Goal: Information Seeking & Learning: Learn about a topic

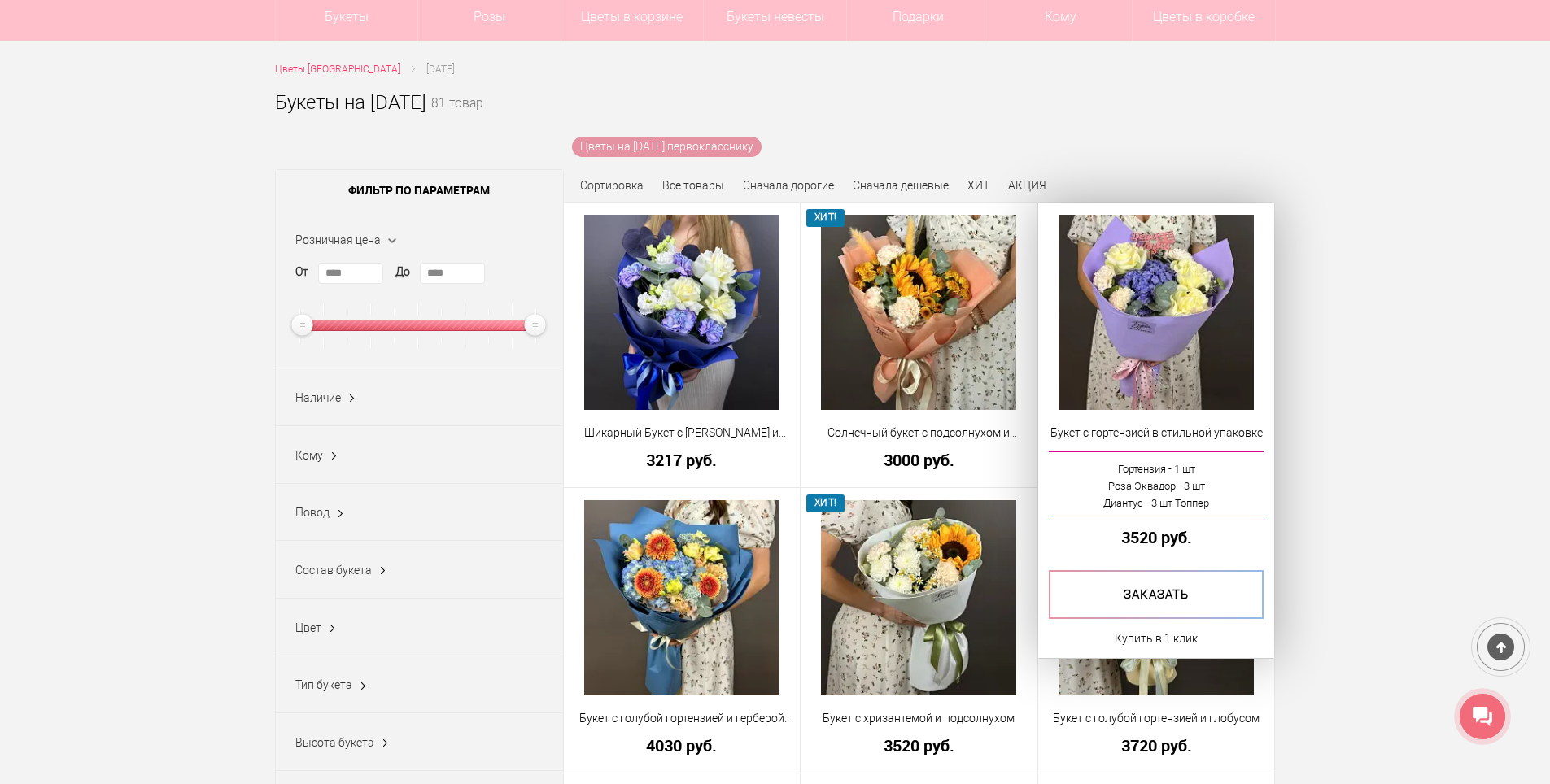
scroll to position [163, 0]
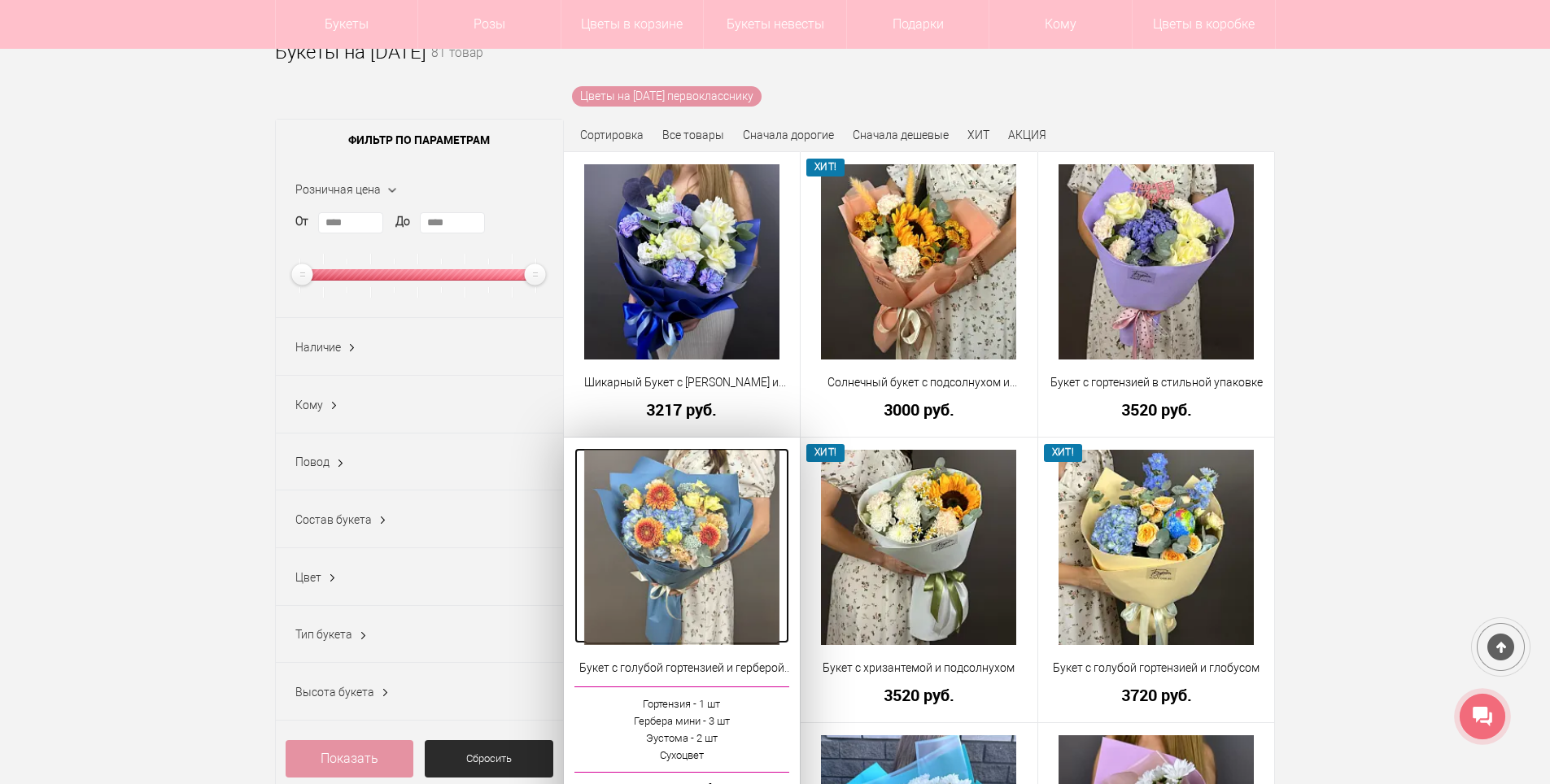
click at [701, 527] on img at bounding box center [682, 548] width 195 height 195
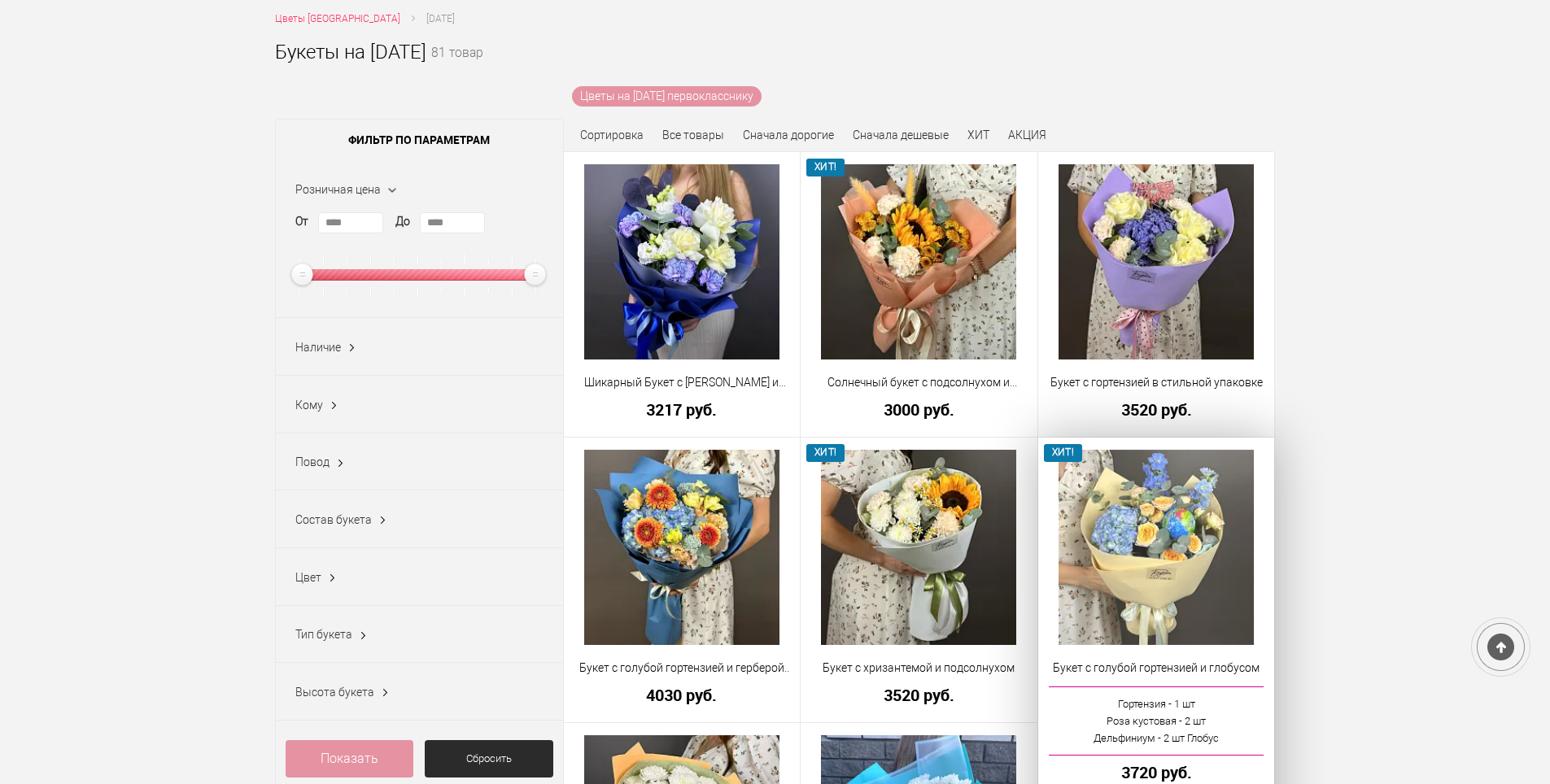
scroll to position [212, 0]
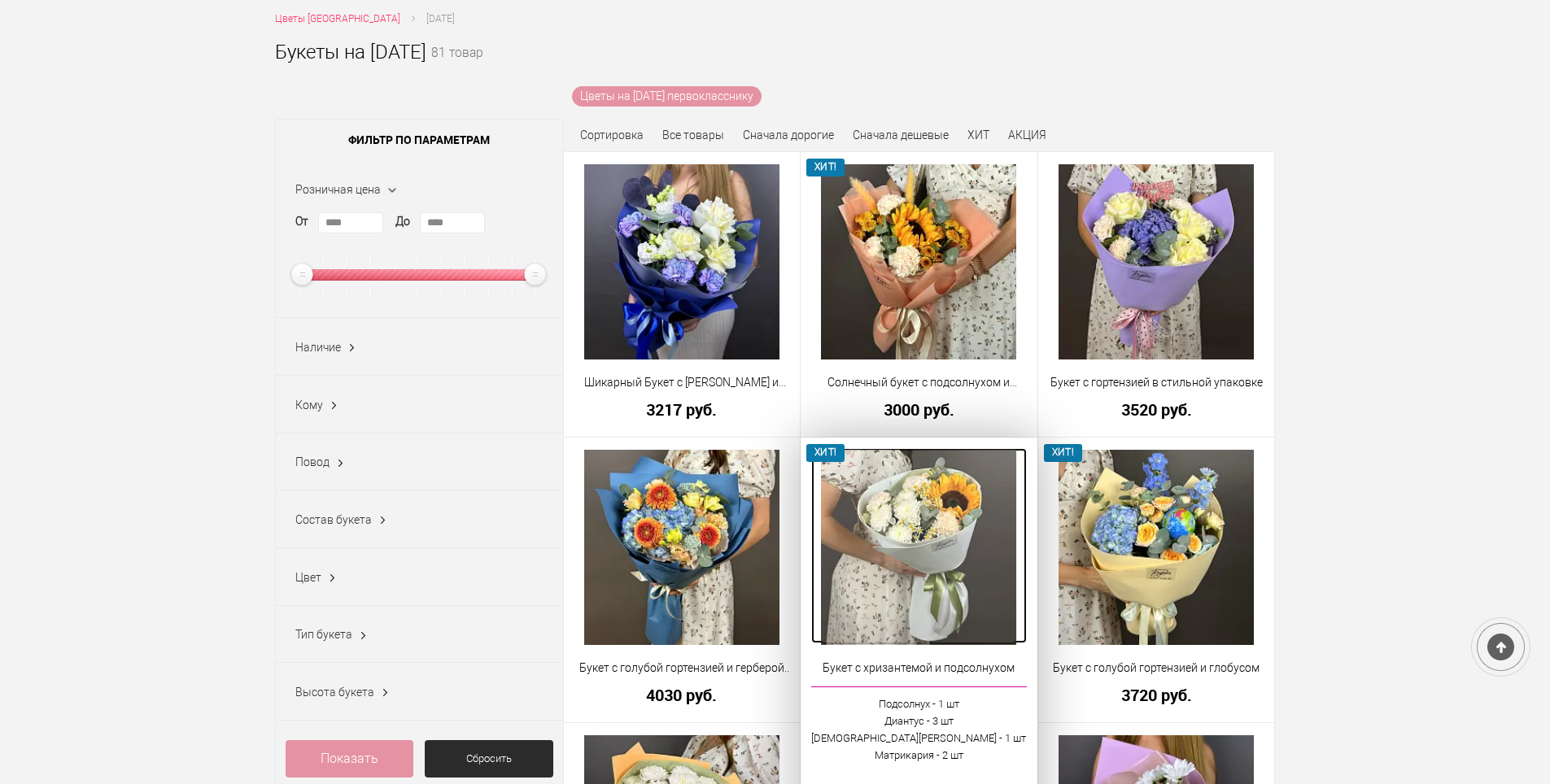
click at [920, 519] on img at bounding box center [919, 548] width 195 height 195
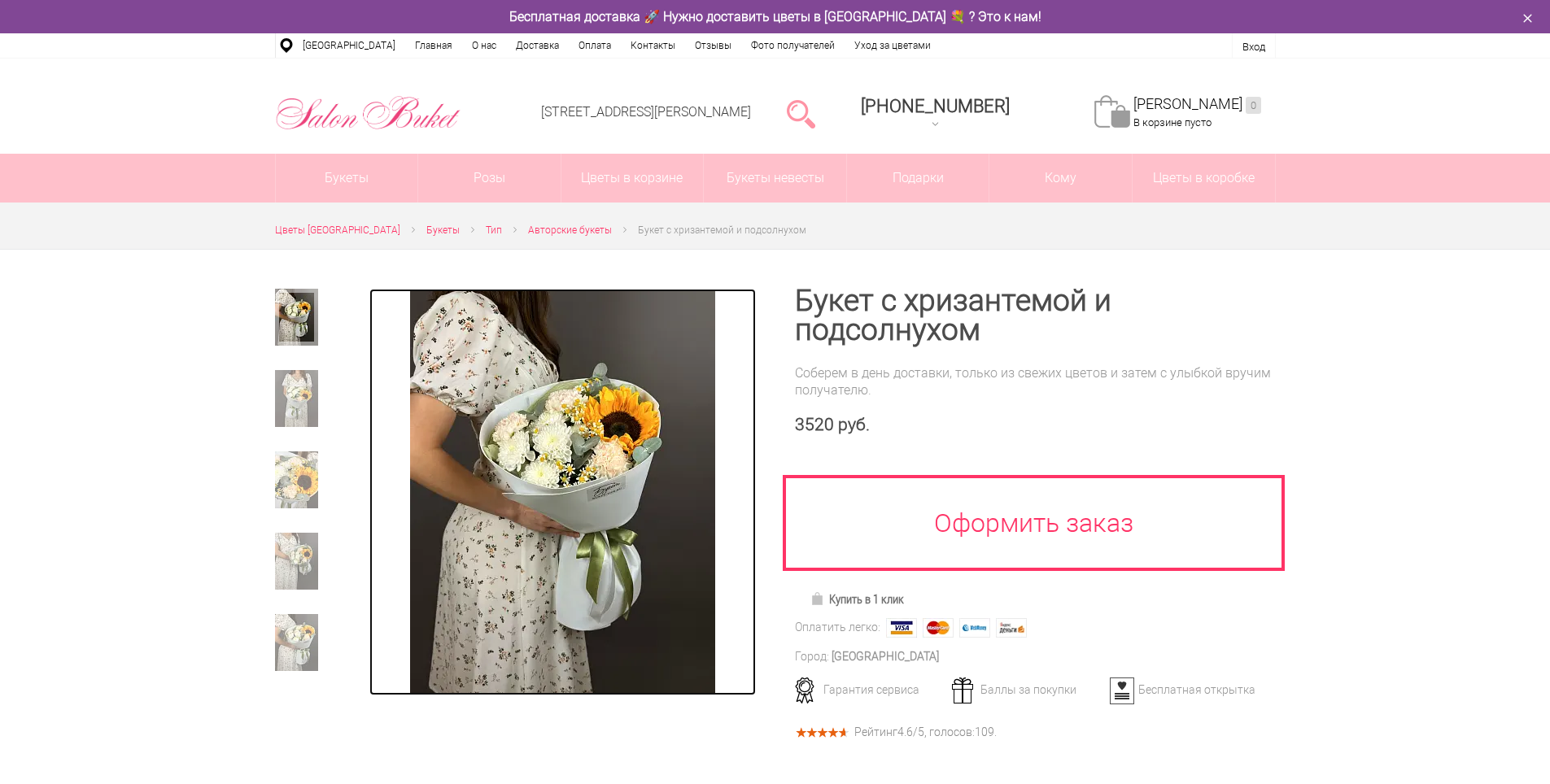
click at [636, 429] on img at bounding box center [562, 492] width 305 height 407
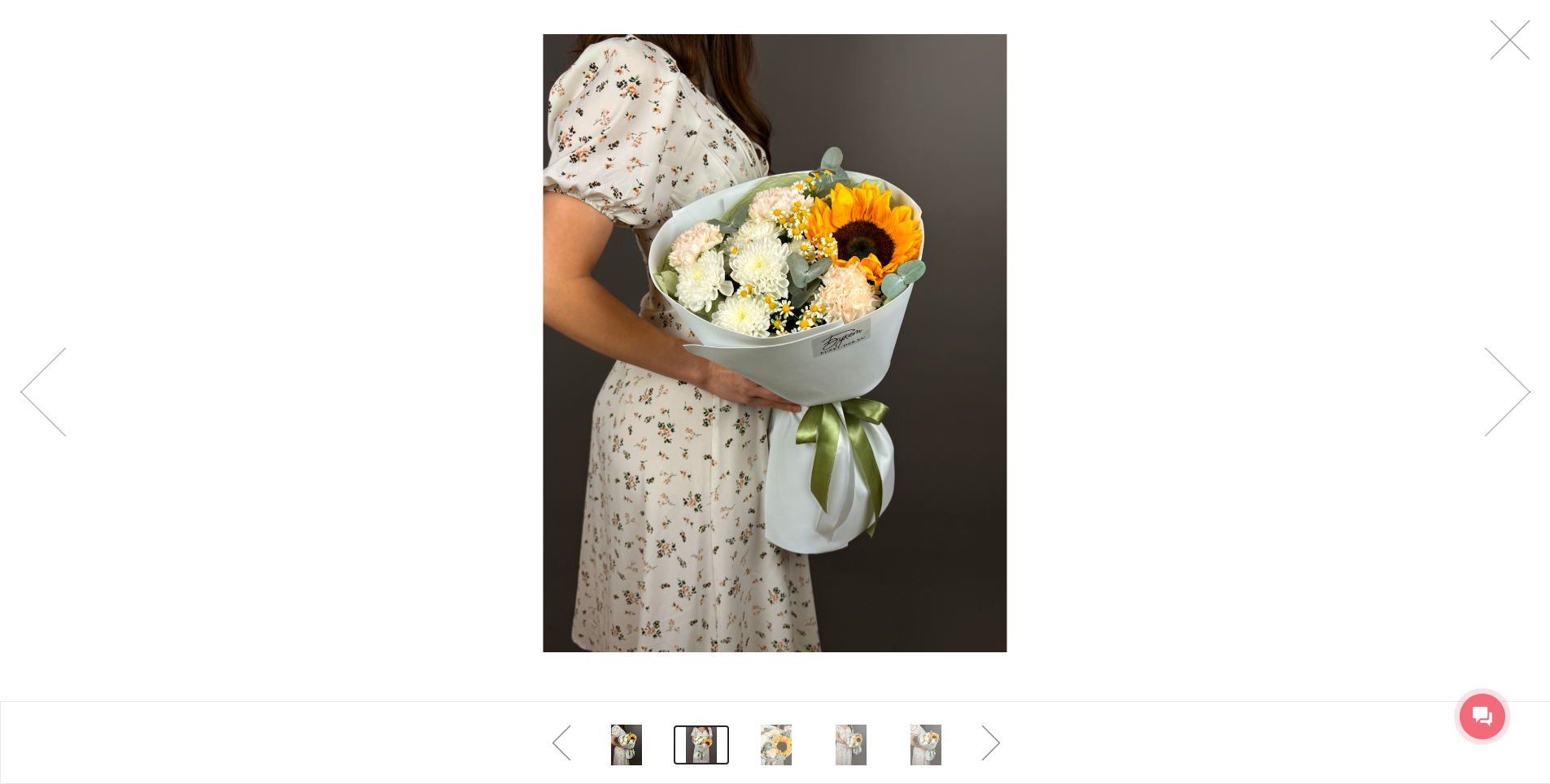
scroll to position [81, 0]
click at [702, 744] on link at bounding box center [701, 745] width 57 height 40
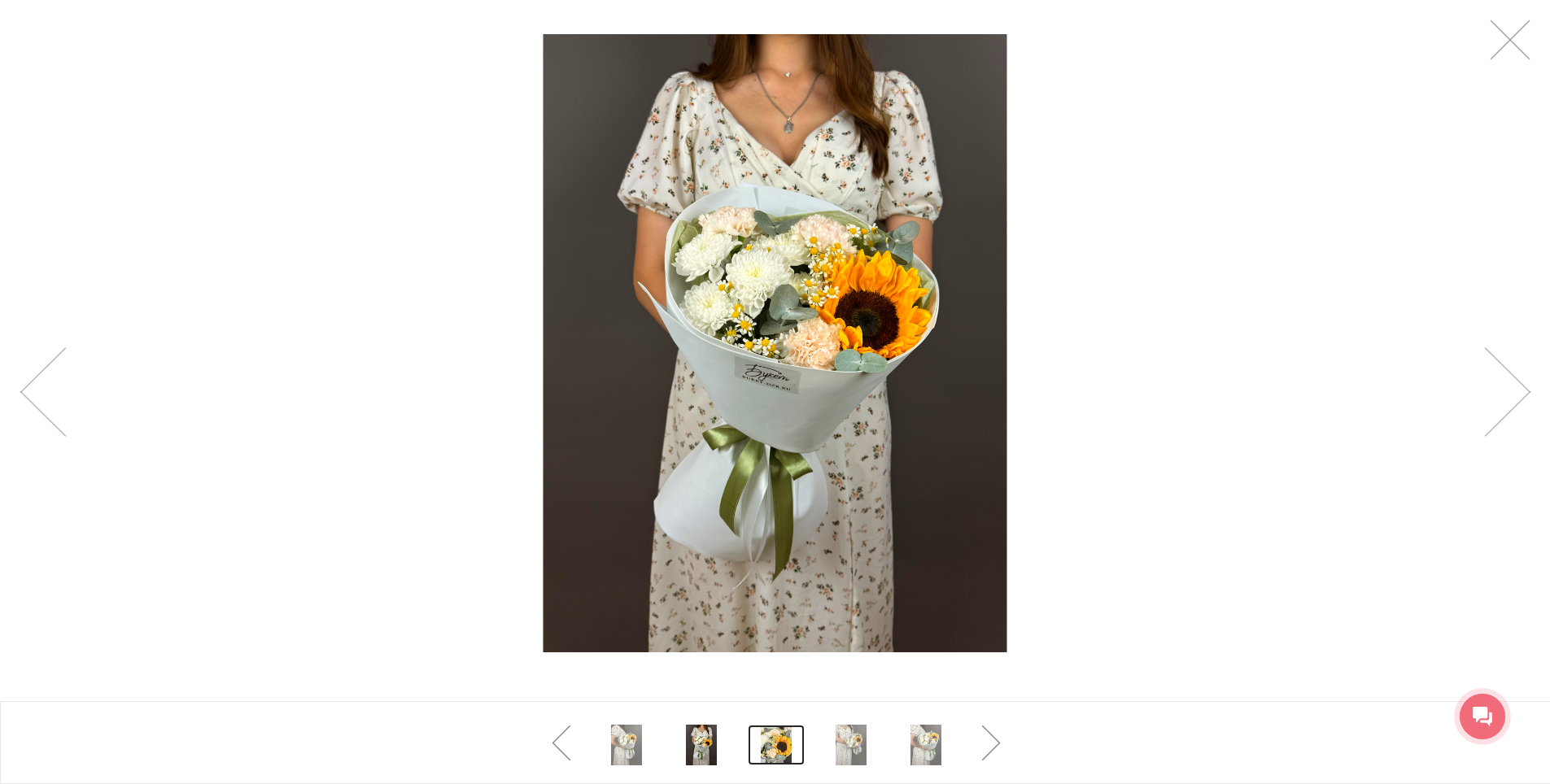
click at [772, 745] on link at bounding box center [776, 745] width 57 height 40
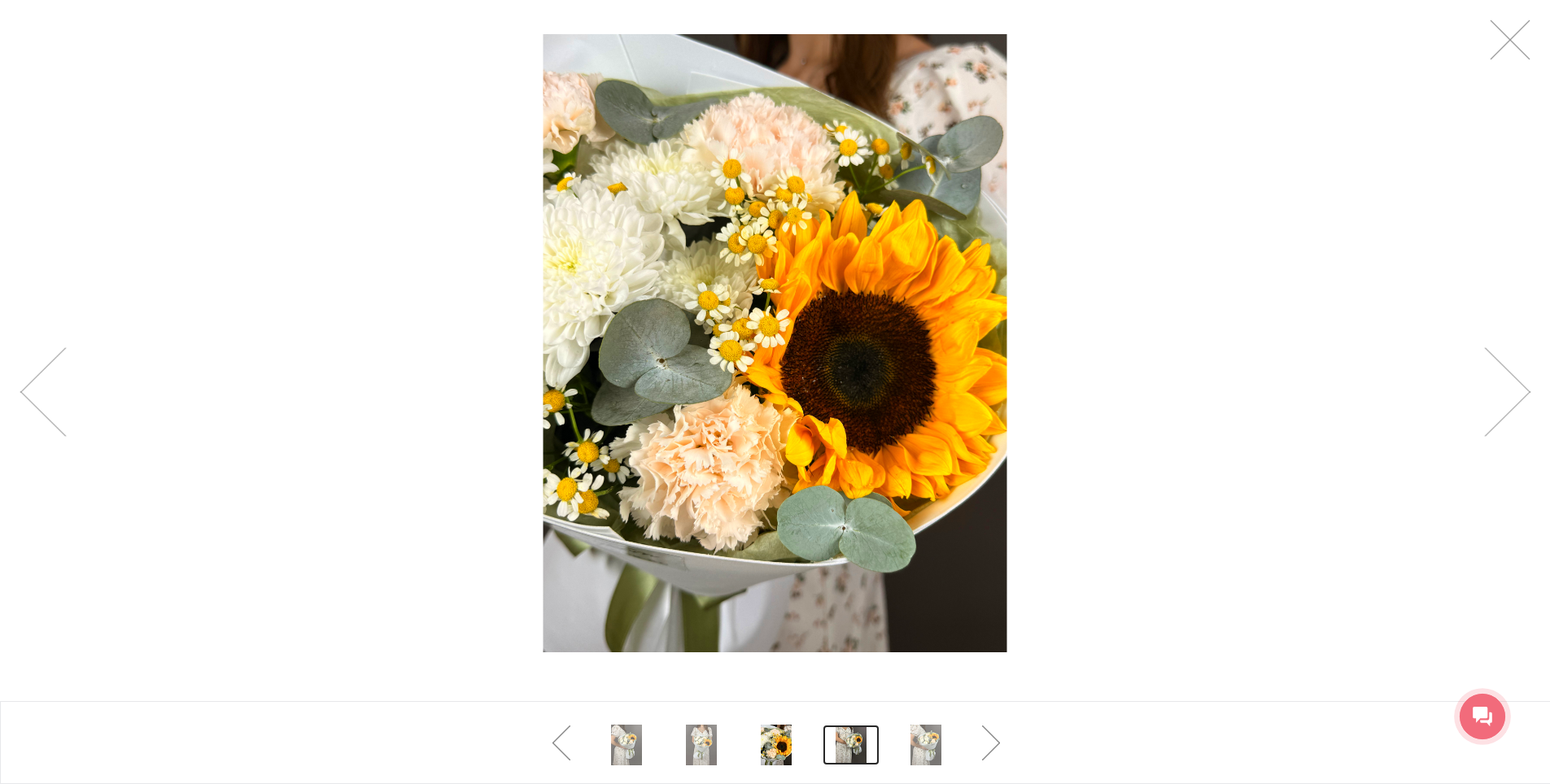
click at [855, 735] on link at bounding box center [851, 745] width 57 height 40
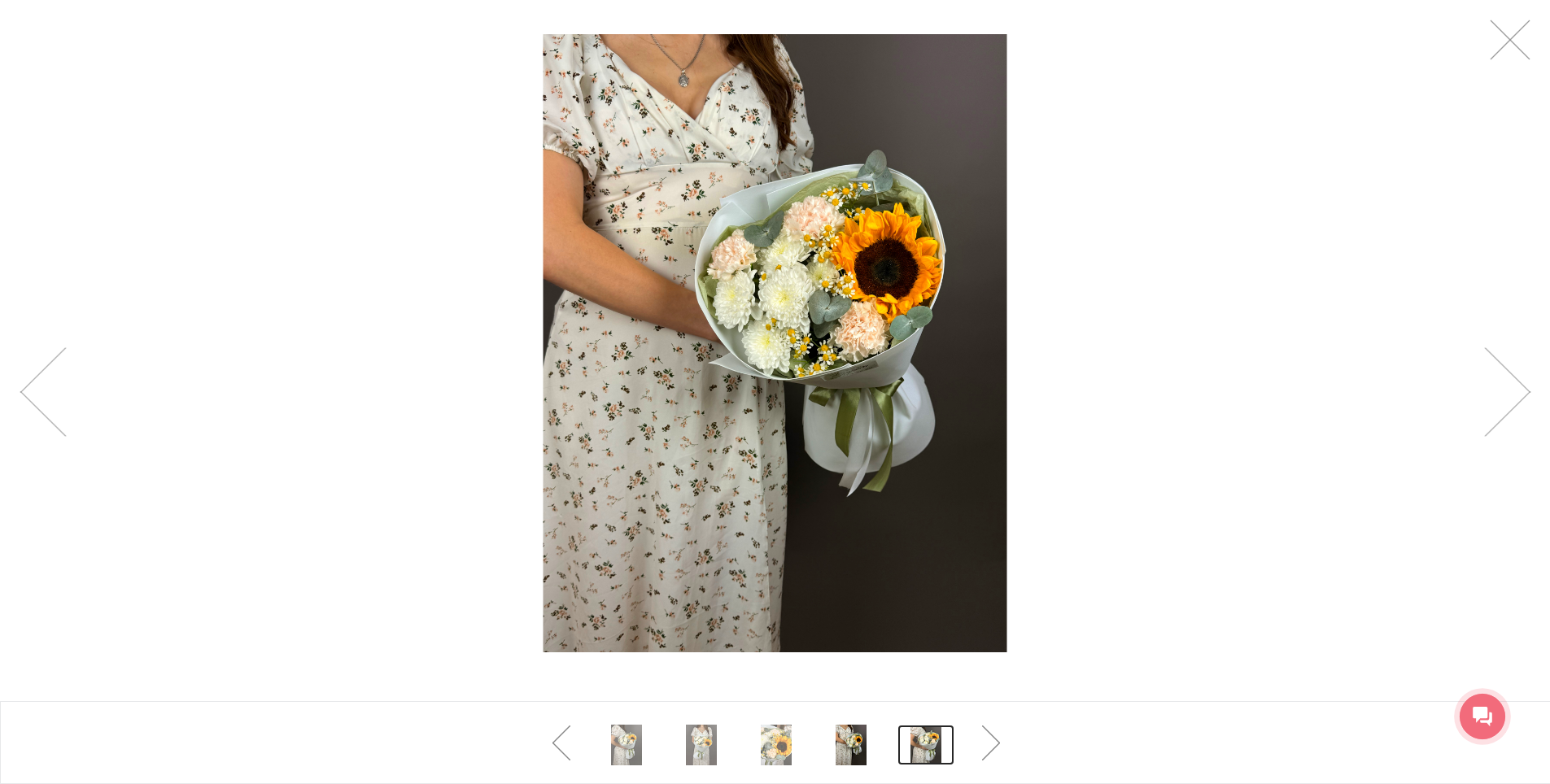
click at [930, 737] on link at bounding box center [926, 745] width 57 height 40
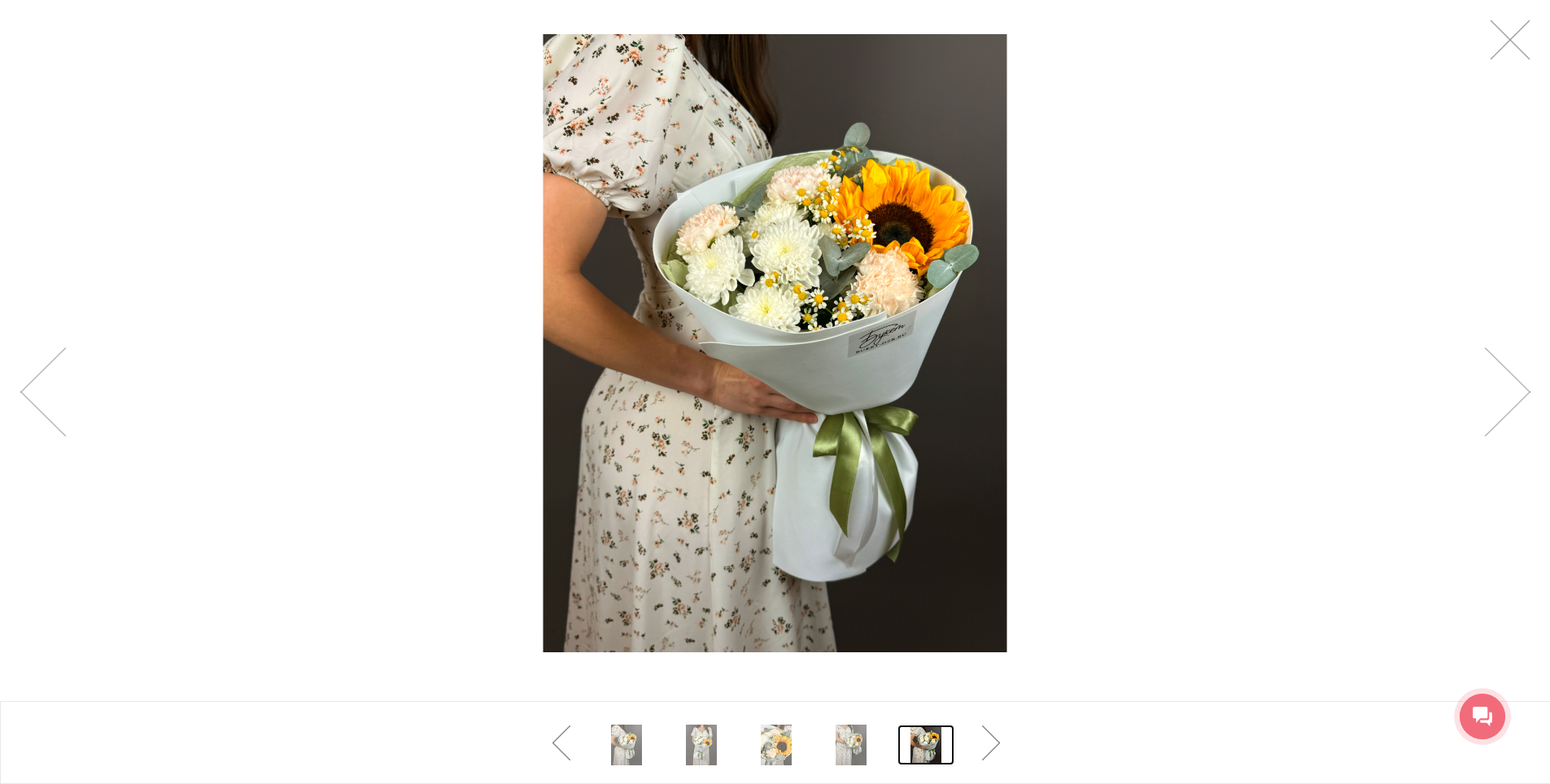
click at [1516, 67] on div at bounding box center [775, 343] width 1550 height 686
click at [1508, 40] on link at bounding box center [1510, 39] width 40 height 40
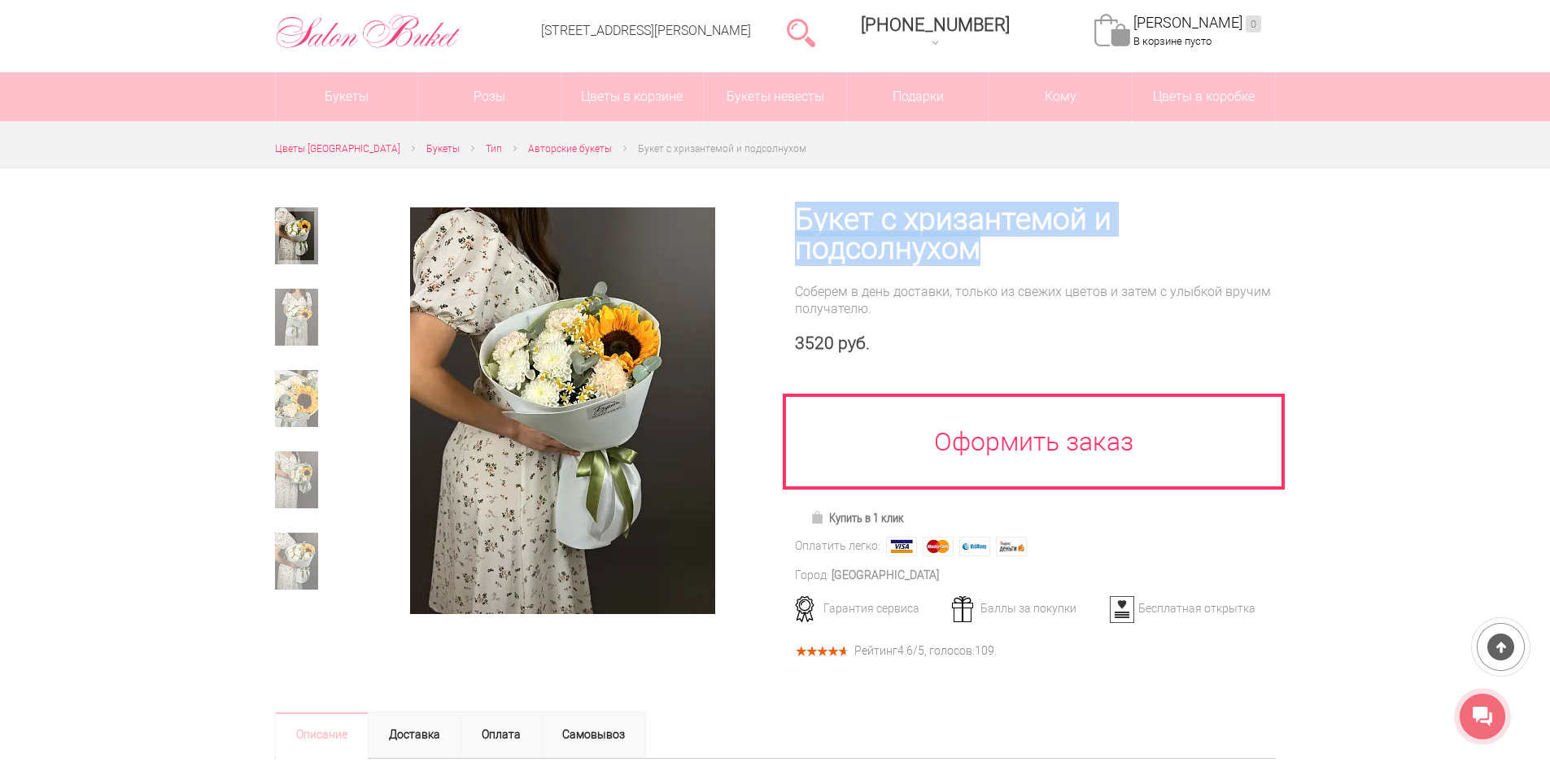
drag, startPoint x: 794, startPoint y: 208, endPoint x: 1072, endPoint y: 248, distance: 280.9
click at [1072, 248] on div "Букет с хризантемой и подсолнухом Соберем в день доставки, только из свежих цве…" at bounding box center [1026, 429] width 501 height 522
copy h1 "Букет с хризантемой и подсолнухом"
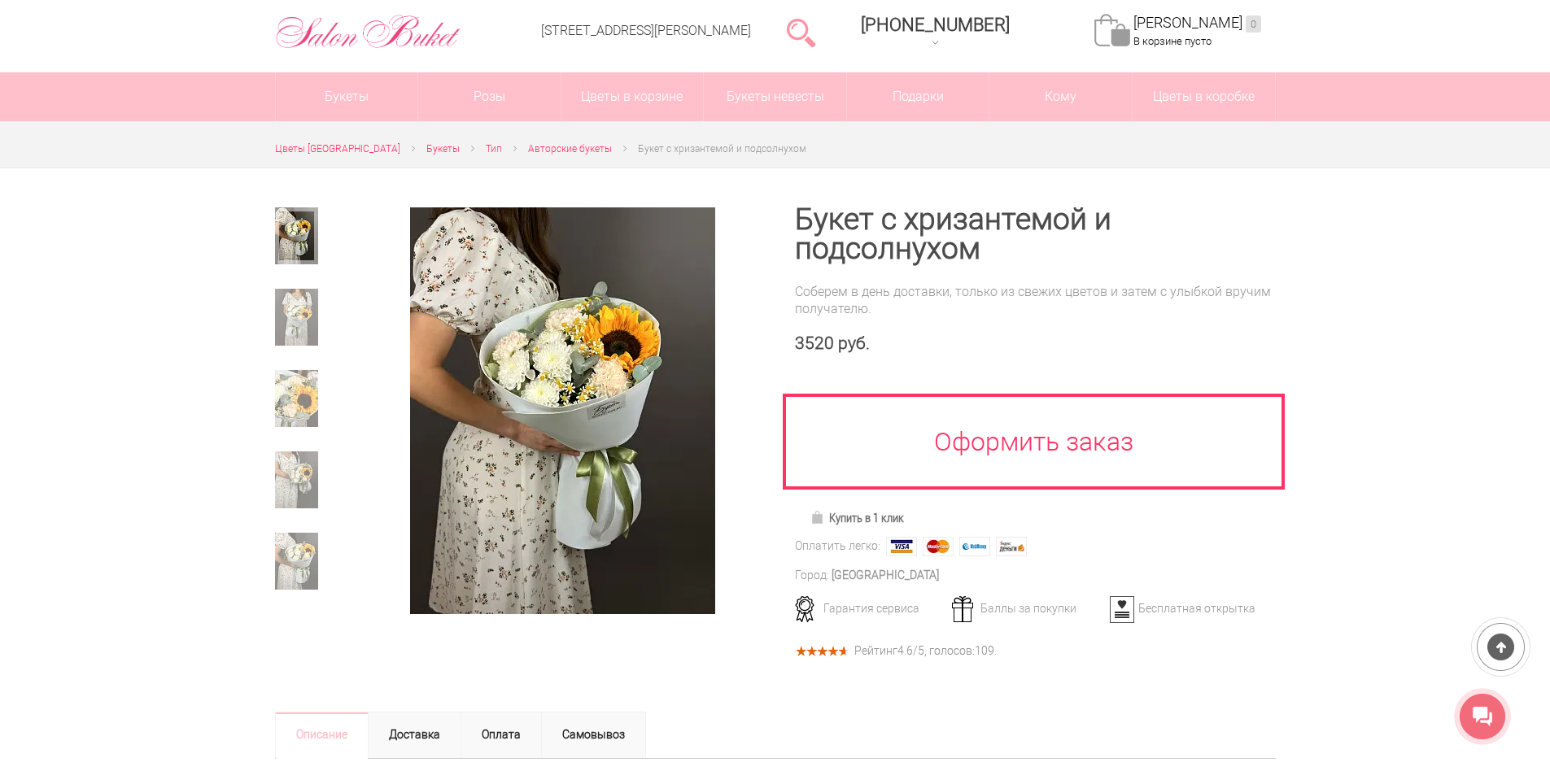
click at [329, 592] on div at bounding box center [312, 567] width 75 height 69
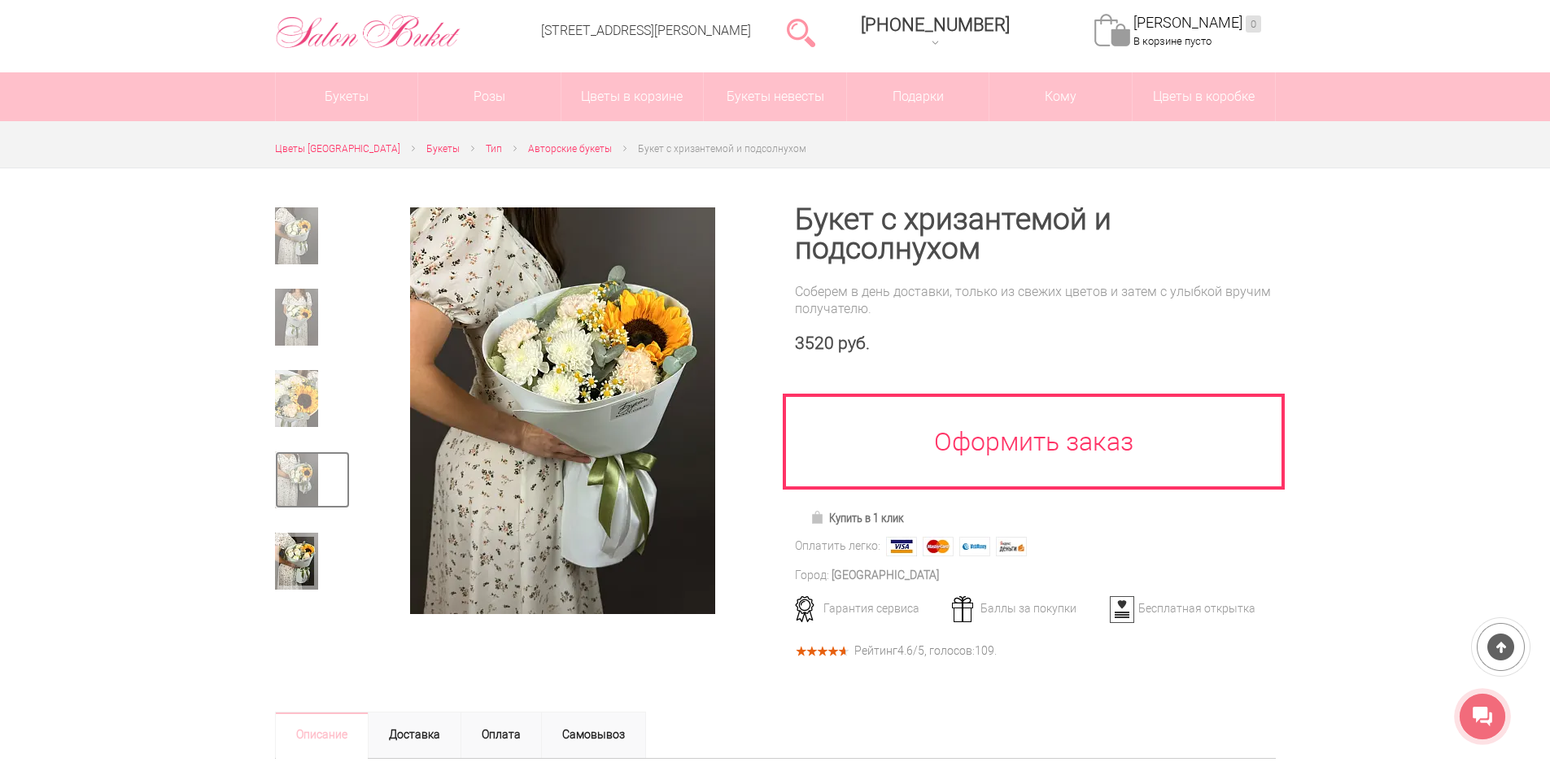
click at [292, 481] on img at bounding box center [297, 480] width 43 height 57
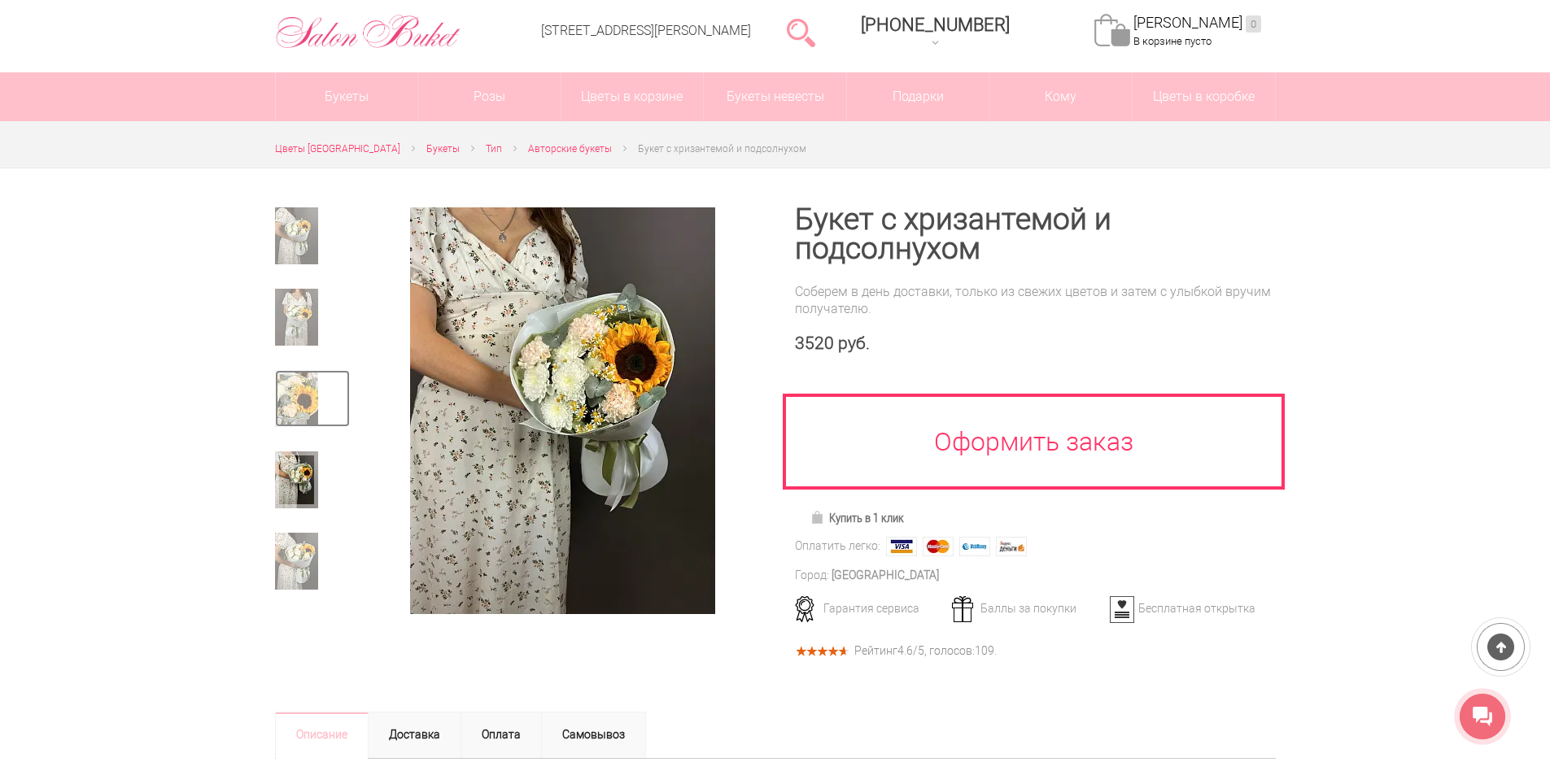
click at [285, 393] on img at bounding box center [297, 398] width 43 height 57
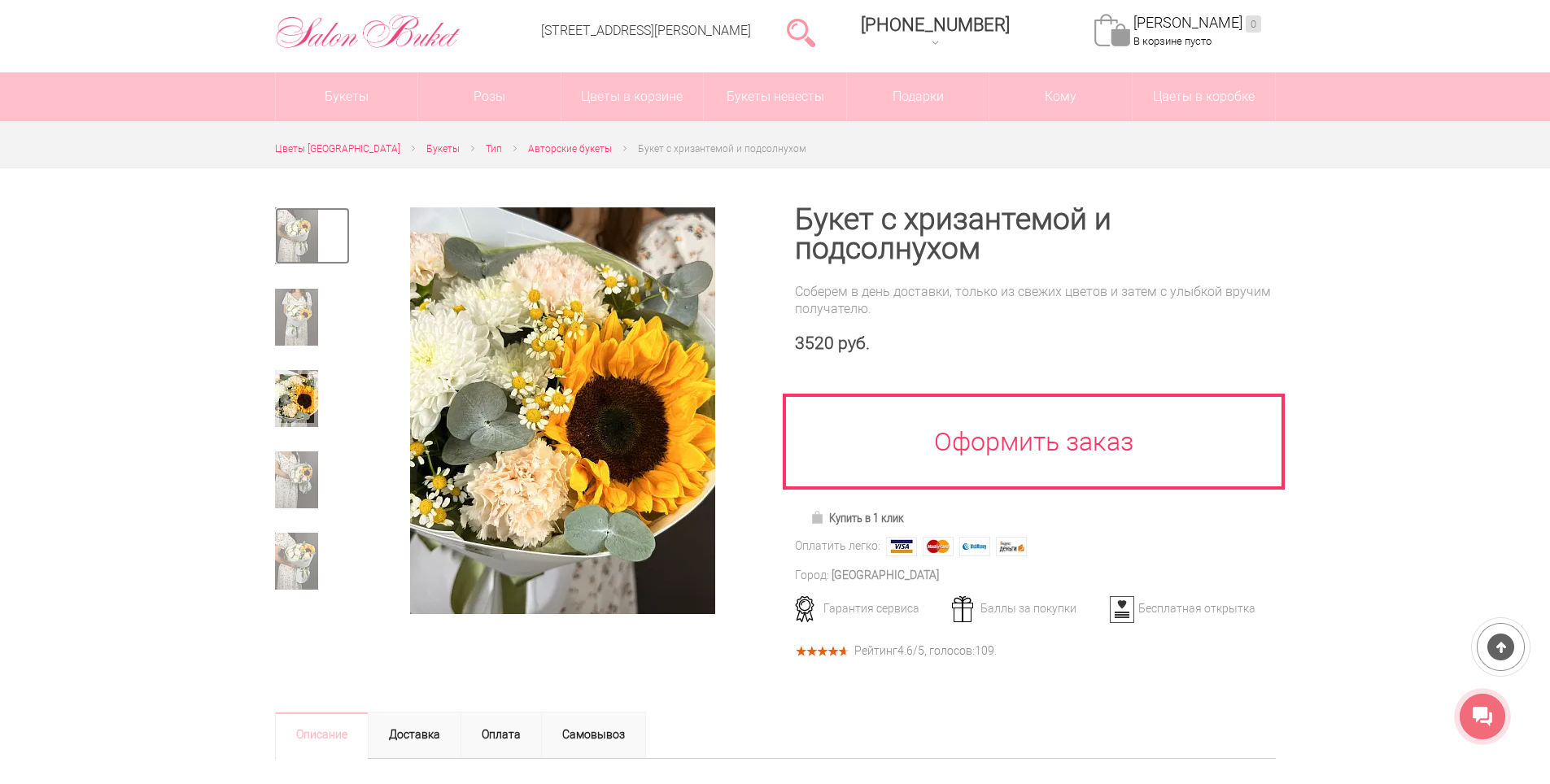
click at [288, 239] on img at bounding box center [297, 236] width 43 height 57
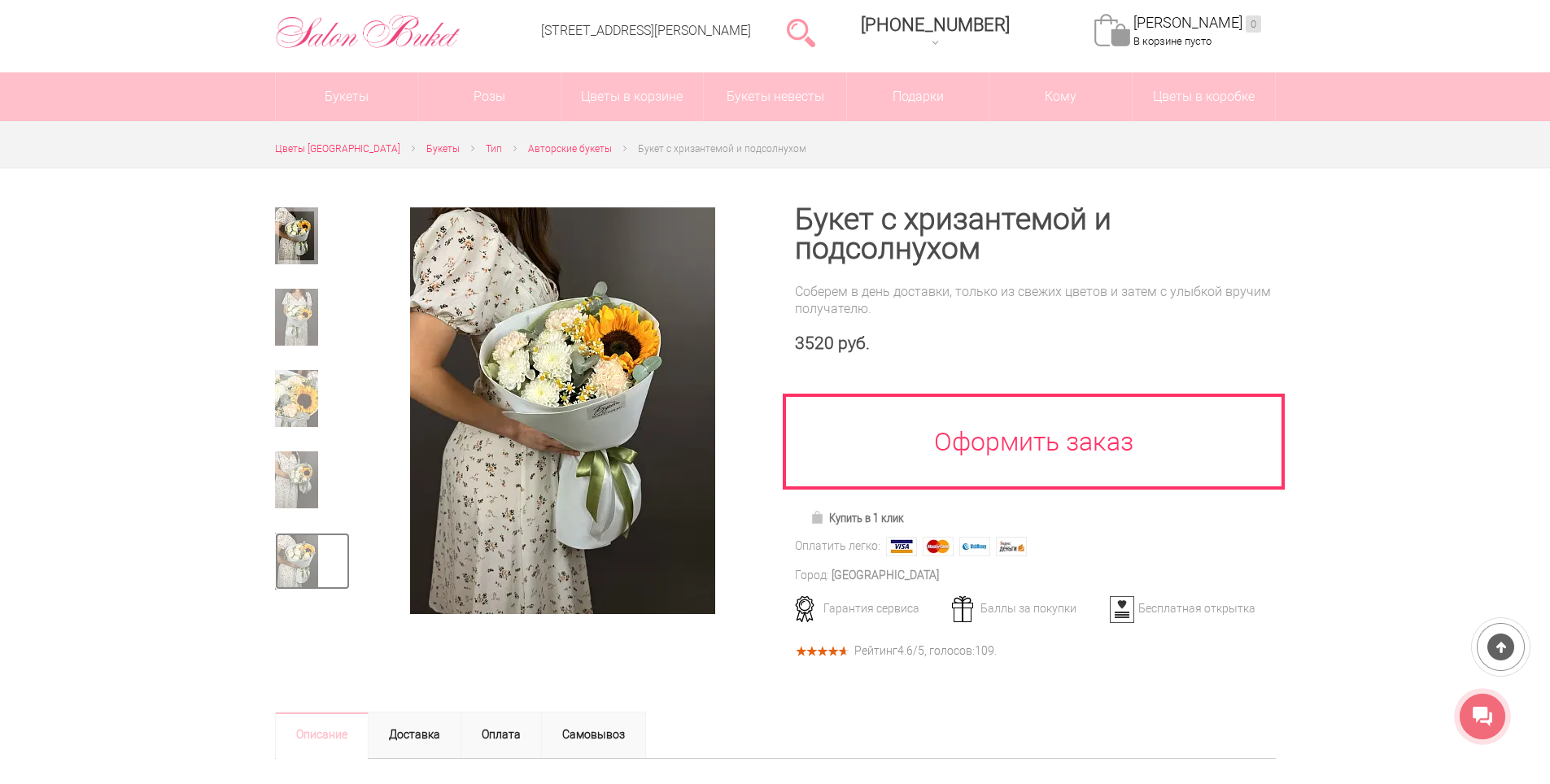
click at [315, 573] on img at bounding box center [297, 561] width 43 height 57
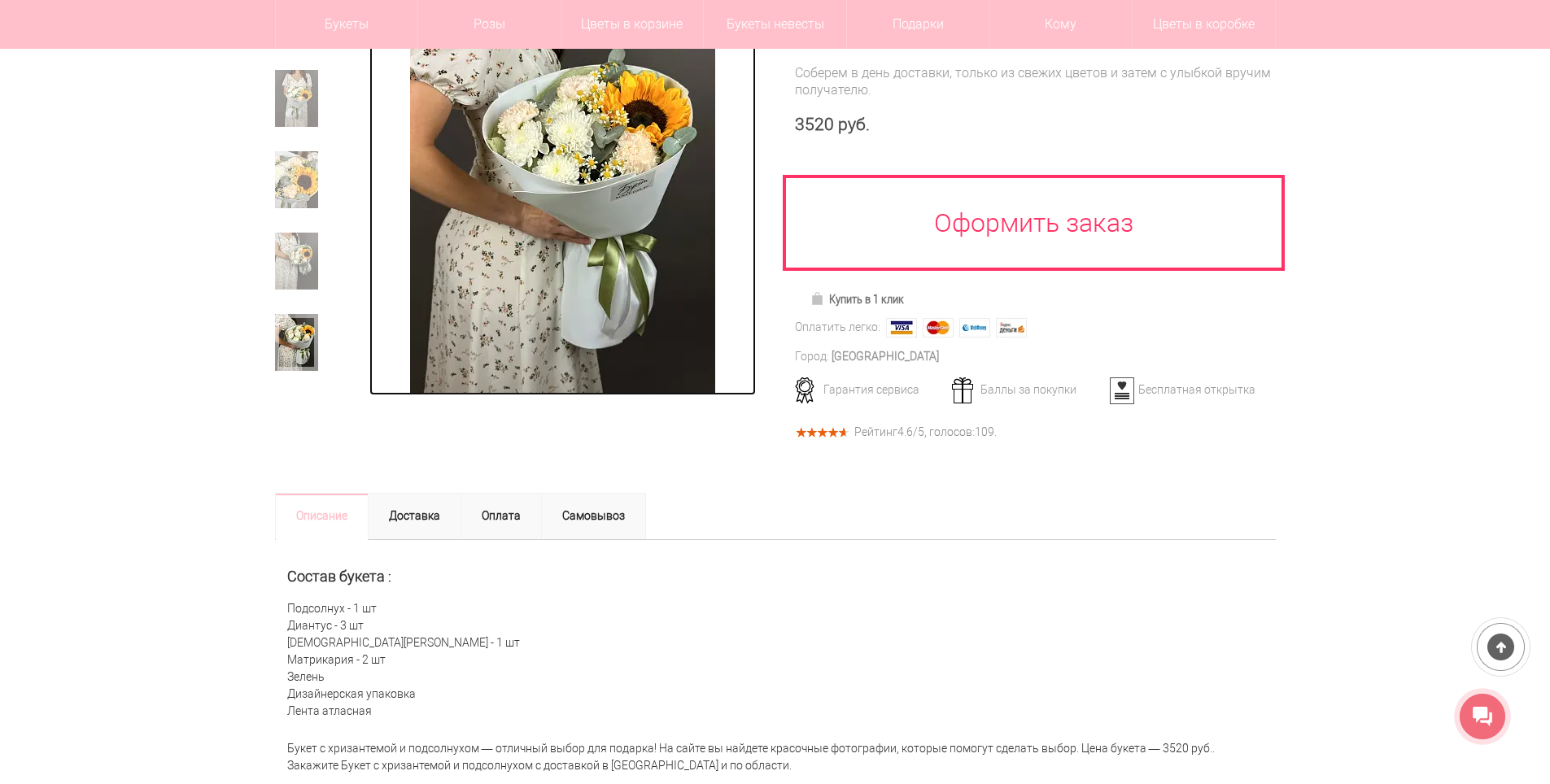
scroll to position [326, 0]
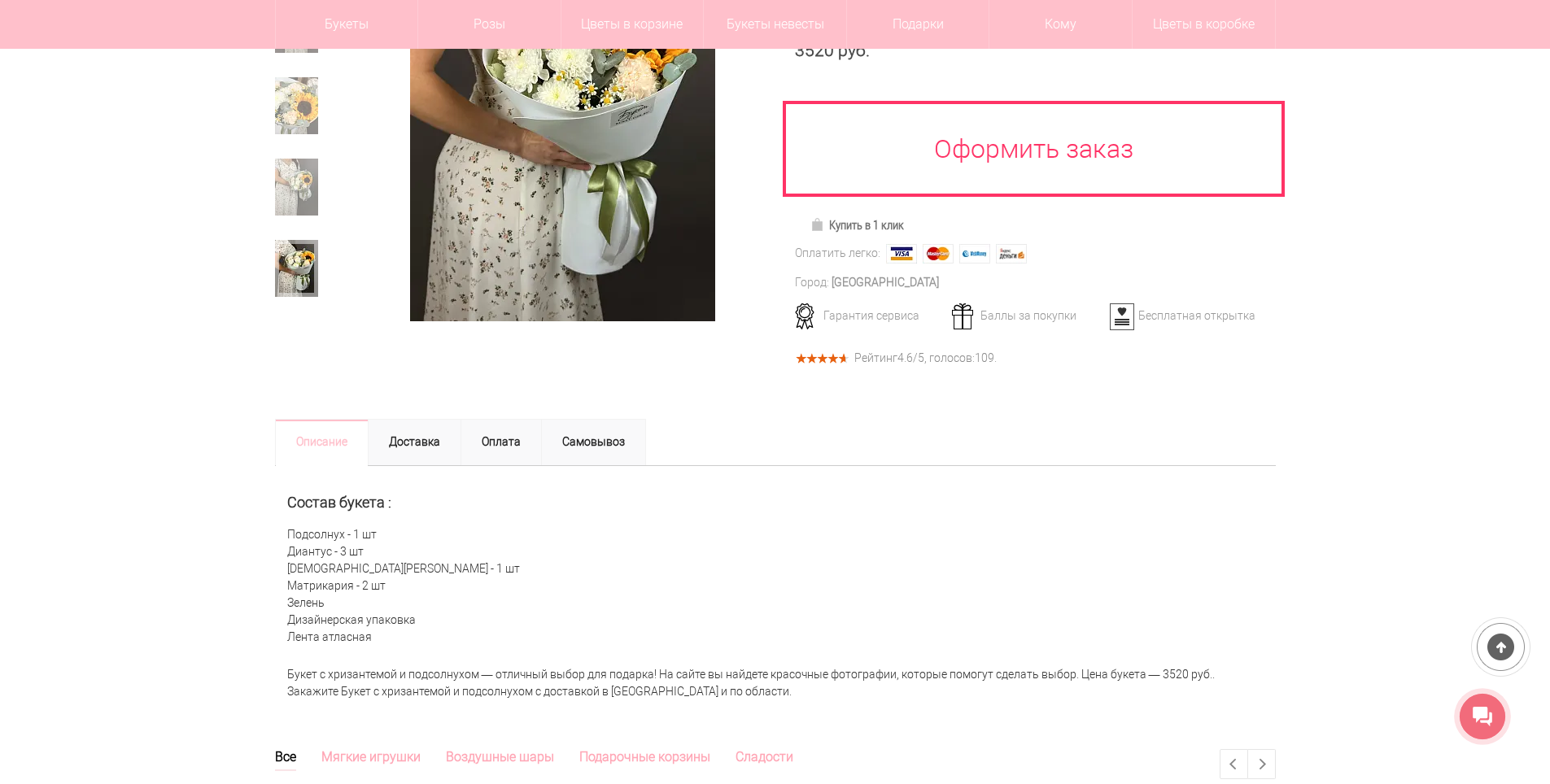
drag, startPoint x: 285, startPoint y: 529, endPoint x: 448, endPoint y: 634, distance: 193.9
click at [448, 634] on div "Состав букета : Подсолнух - 1 шт Диантус - 3 шт Хризантема кустовая - 1 шт Матр…" at bounding box center [776, 562] width 1001 height 193
copy div "Подсолнух - 1 шт Диантус - 3 шт Хризантема кустовая - 1 шт Матрикария - 2 шт Зе…"
click at [934, 550] on div "Состав букета : Подсолнух - 1 шт Диантус - 3 шт Хризантема кустовая - 1 шт Матр…" at bounding box center [776, 562] width 1001 height 193
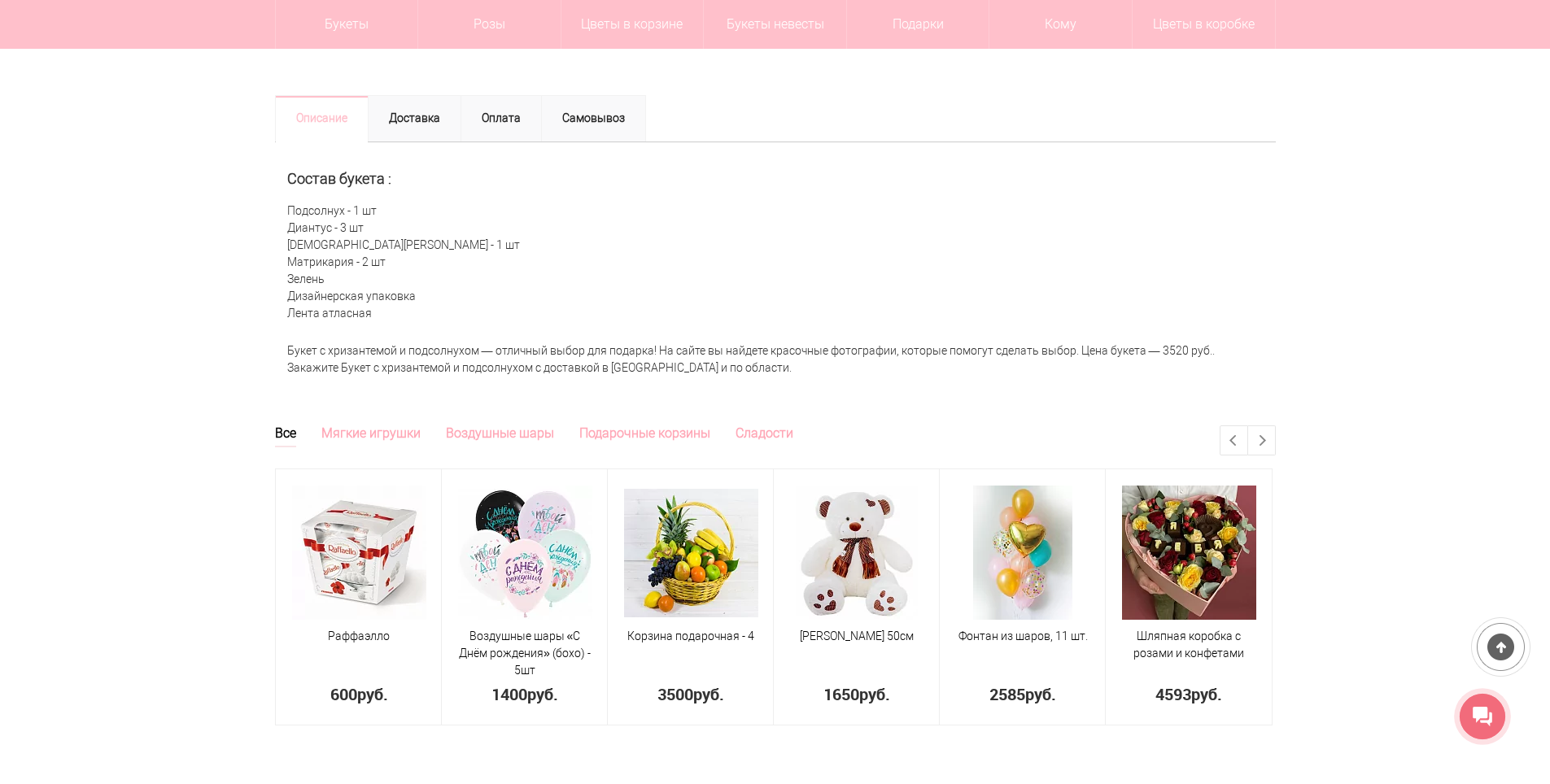
scroll to position [650, 0]
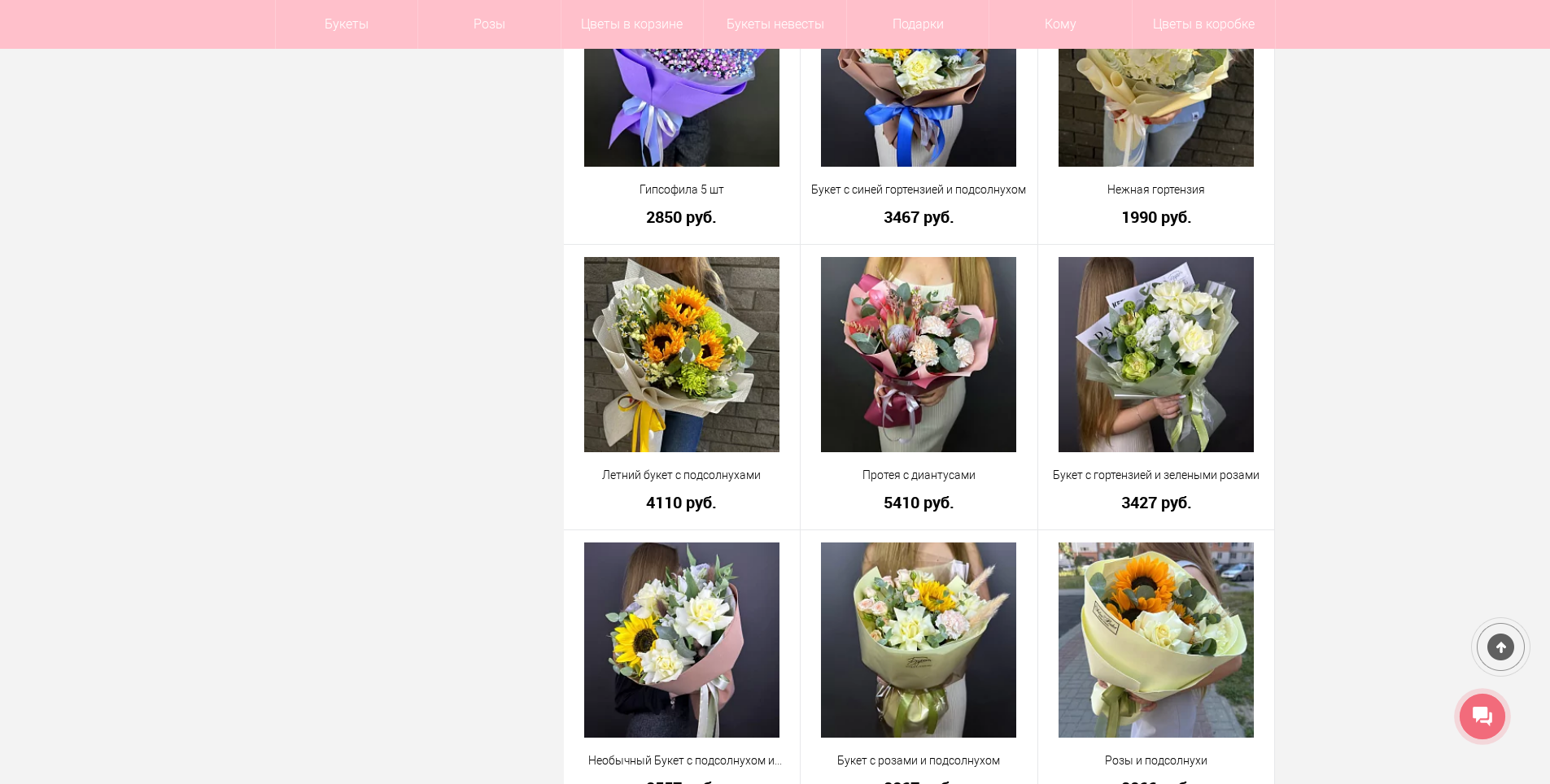
scroll to position [1513, 0]
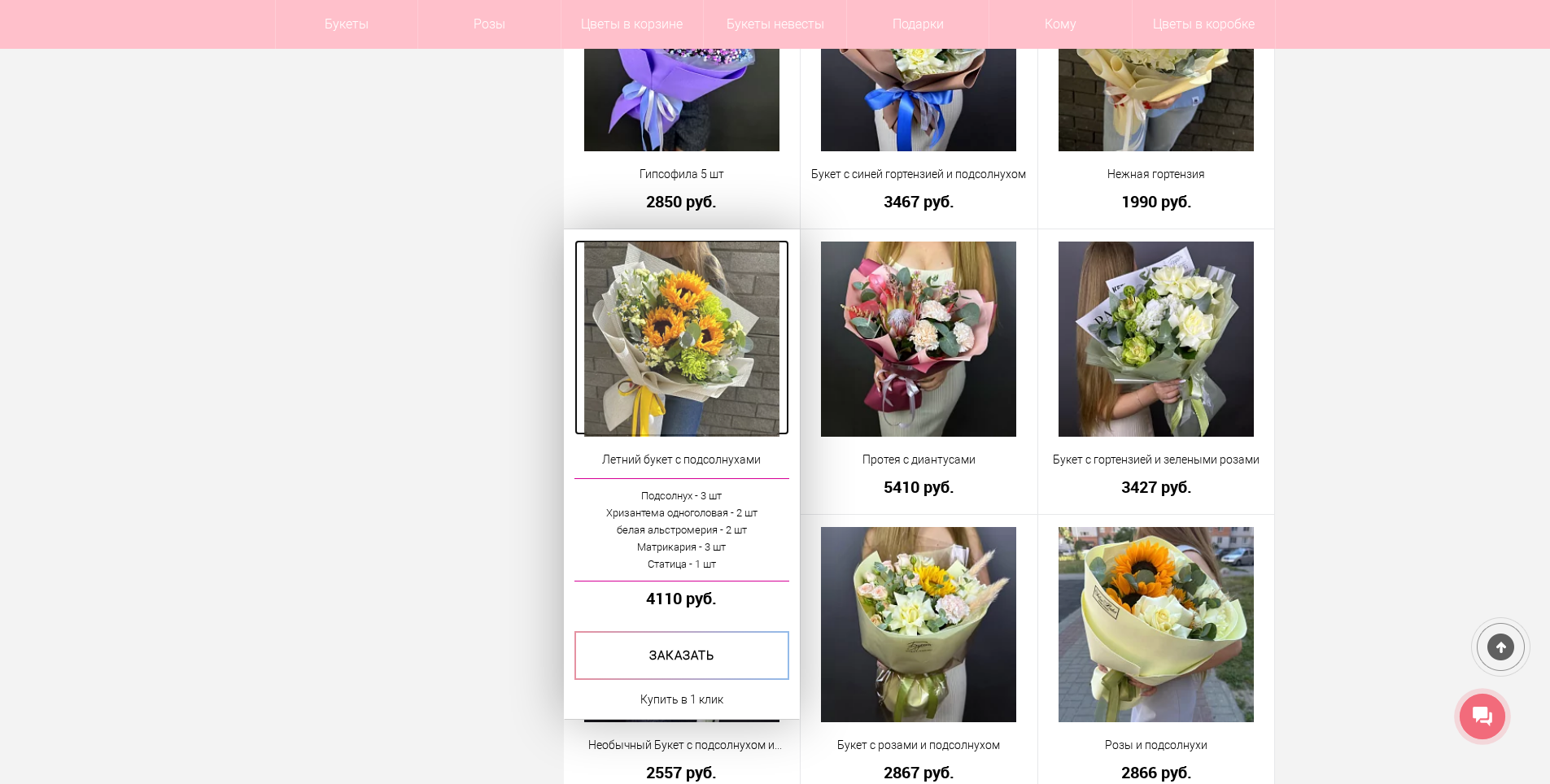
click at [664, 354] on img at bounding box center [682, 339] width 195 height 195
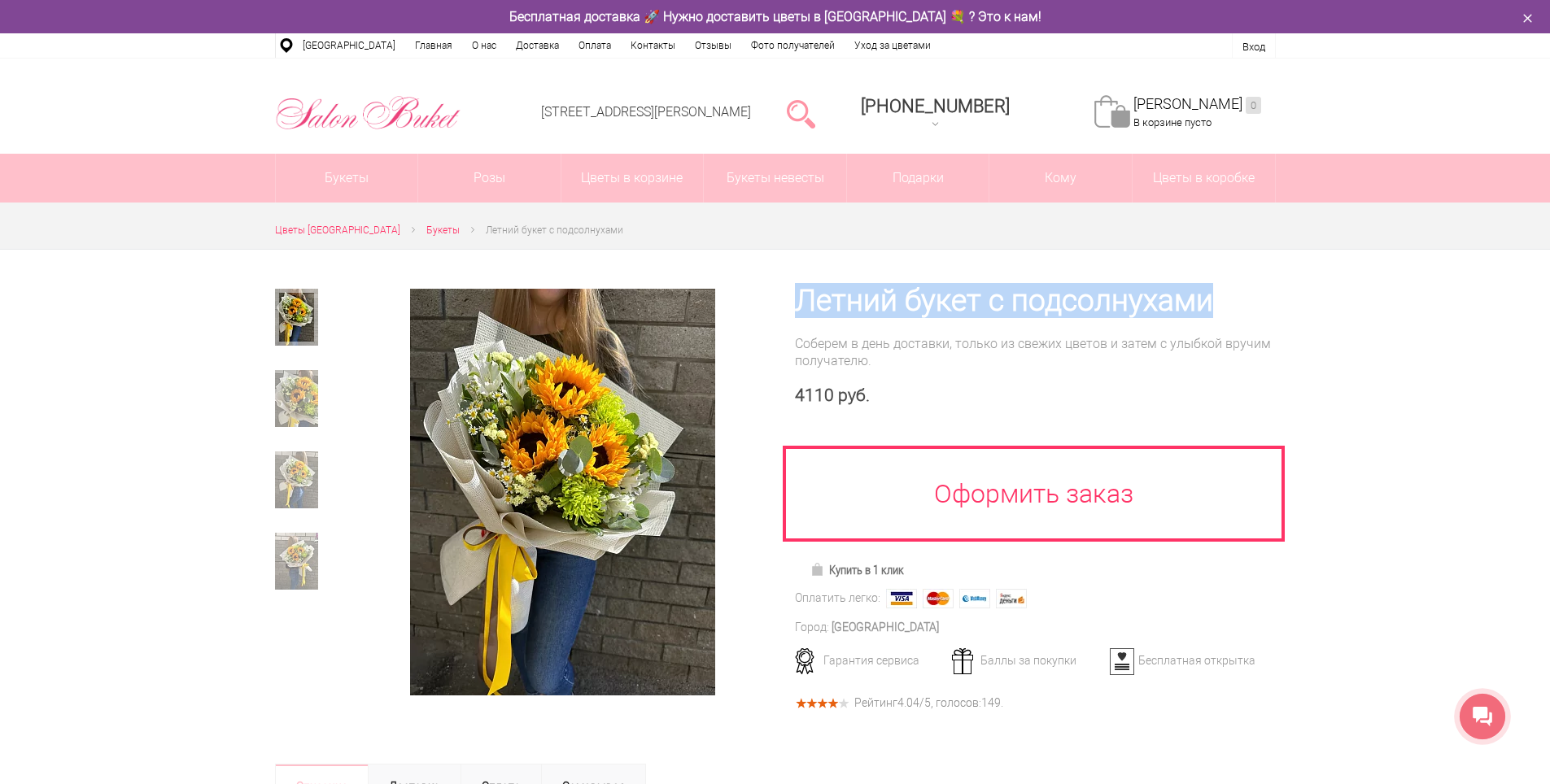
drag, startPoint x: 778, startPoint y: 294, endPoint x: 1223, endPoint y: 284, distance: 445.1
click at [1223, 284] on div "Летний букет с подсолнухами Соберем в день доставки, только из свежих цветов и …" at bounding box center [1026, 495] width 501 height 493
copy h1 "Летний букет с подсолнухами"
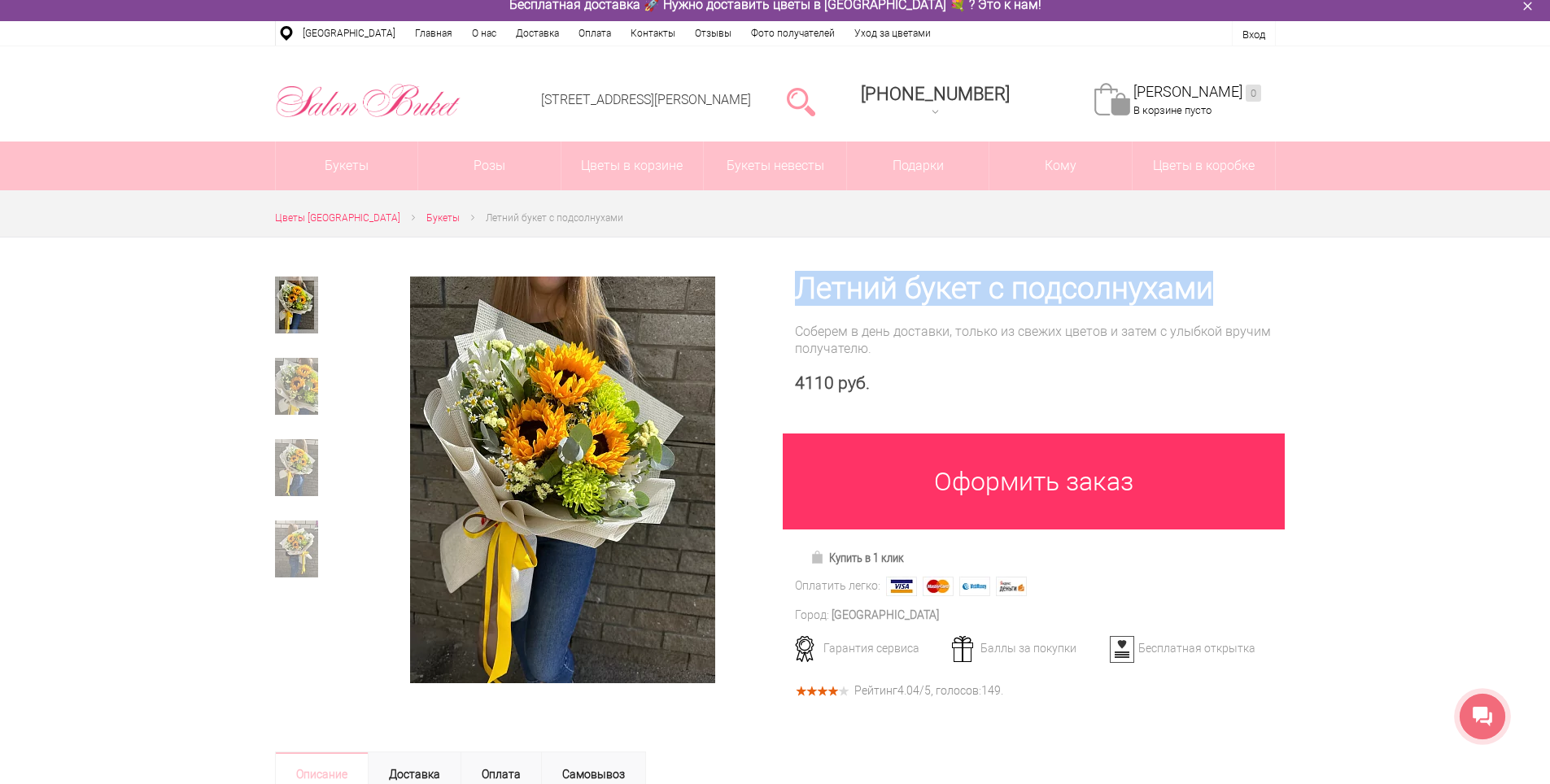
scroll to position [407, 0]
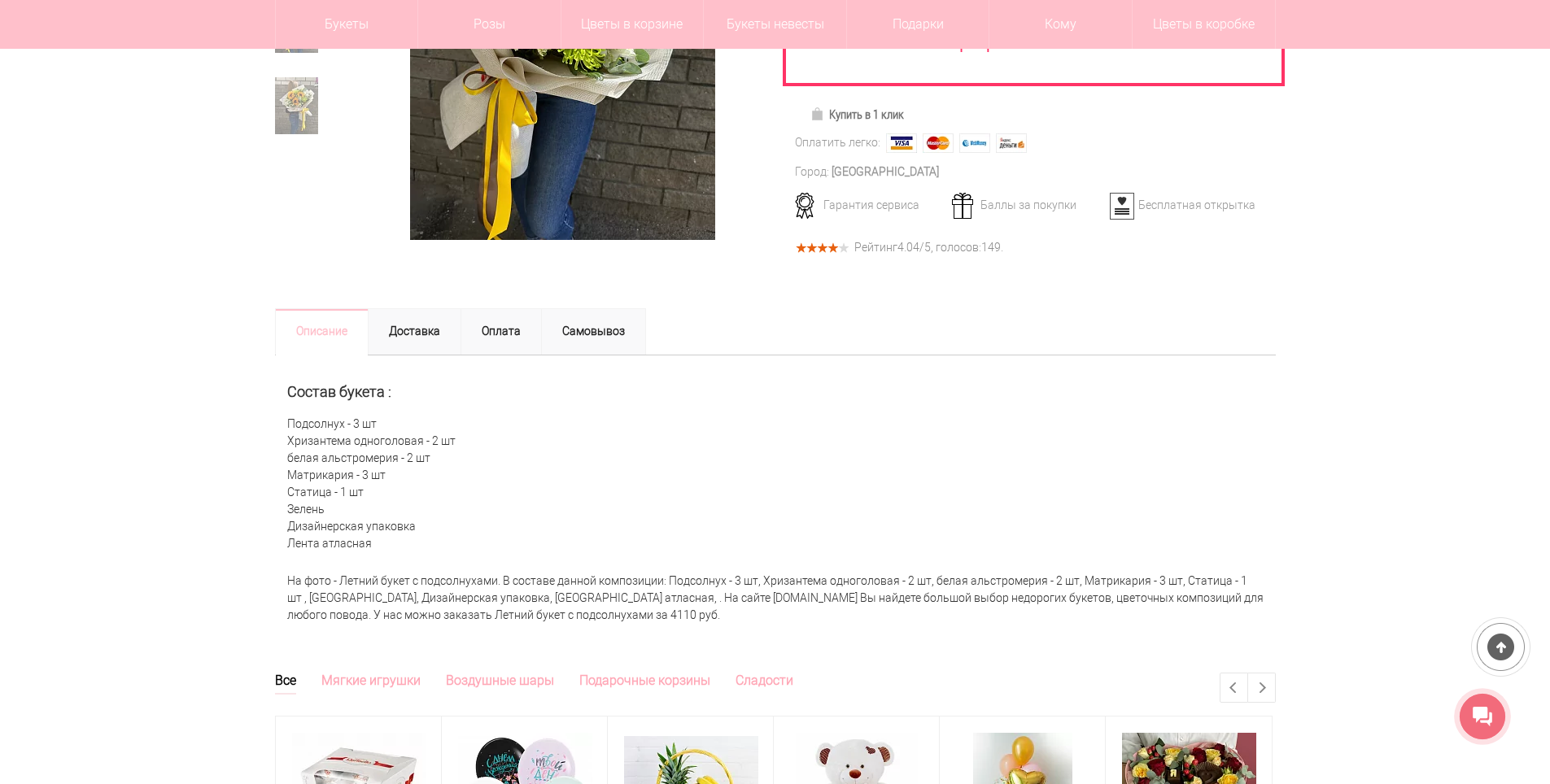
drag, startPoint x: 285, startPoint y: 423, endPoint x: 447, endPoint y: 539, distance: 199.2
click at [447, 539] on div "Состав букета : Подсолнух - 3 шт Хризантема одноголовая - 2 шт белая альстромер…" at bounding box center [776, 460] width 1001 height 210
copy div "Подсолнух - 3 шт Хризантема одноголовая - 2 шт белая альстромерия - 2 шт Матрик…"
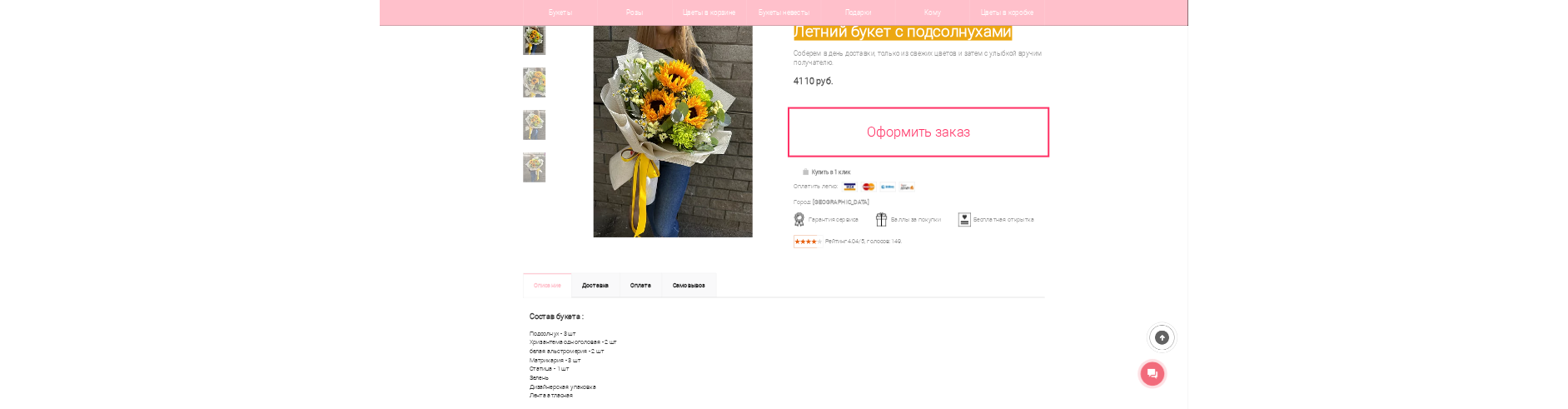
scroll to position [167, 0]
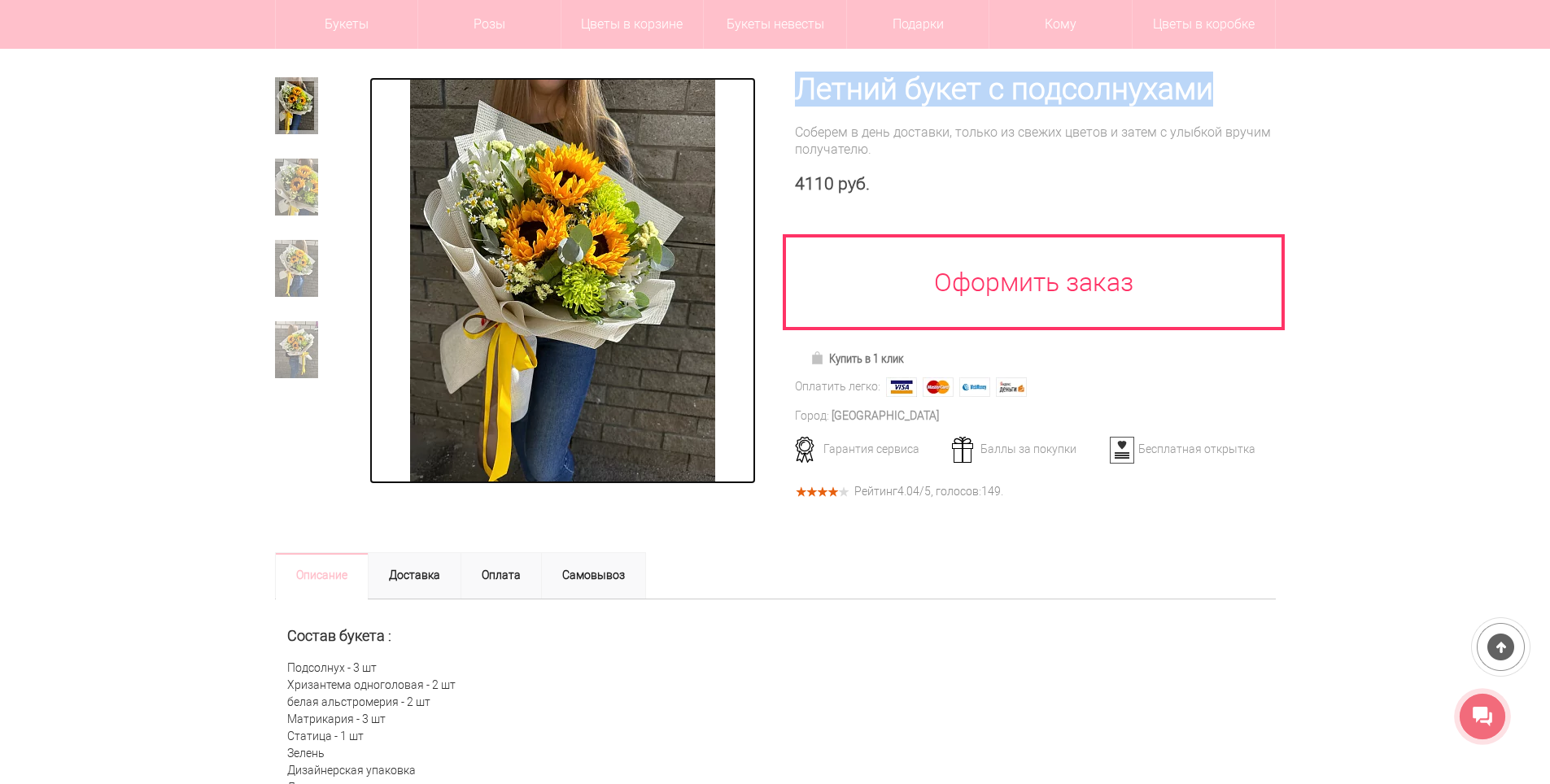
click at [586, 200] on img at bounding box center [562, 280] width 305 height 407
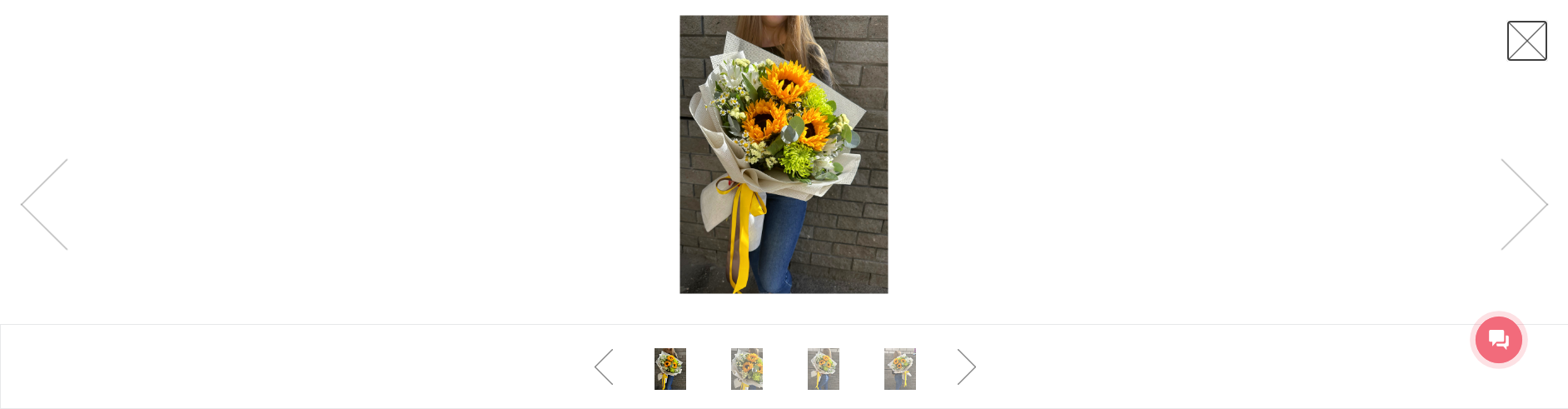
click at [1515, 42] on link at bounding box center [1526, 40] width 41 height 41
